Goal: Information Seeking & Learning: Learn about a topic

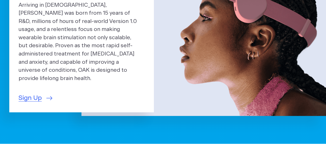
click at [12, 119] on section "A Superdevice for Mental Health Arriving in 2025, OAK was born from 15 years of…" at bounding box center [163, 48] width 326 height 191
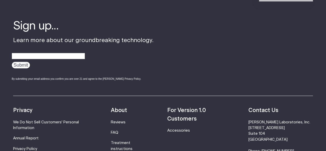
scroll to position [1593, 0]
click at [33, 136] on link "Annual Report" at bounding box center [26, 138] width 26 height 4
click at [118, 130] on link "FAQ" at bounding box center [114, 132] width 7 height 4
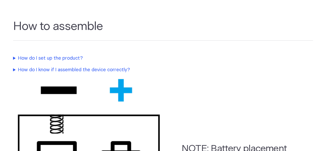
scroll to position [341, 0]
